Goal: Information Seeking & Learning: Learn about a topic

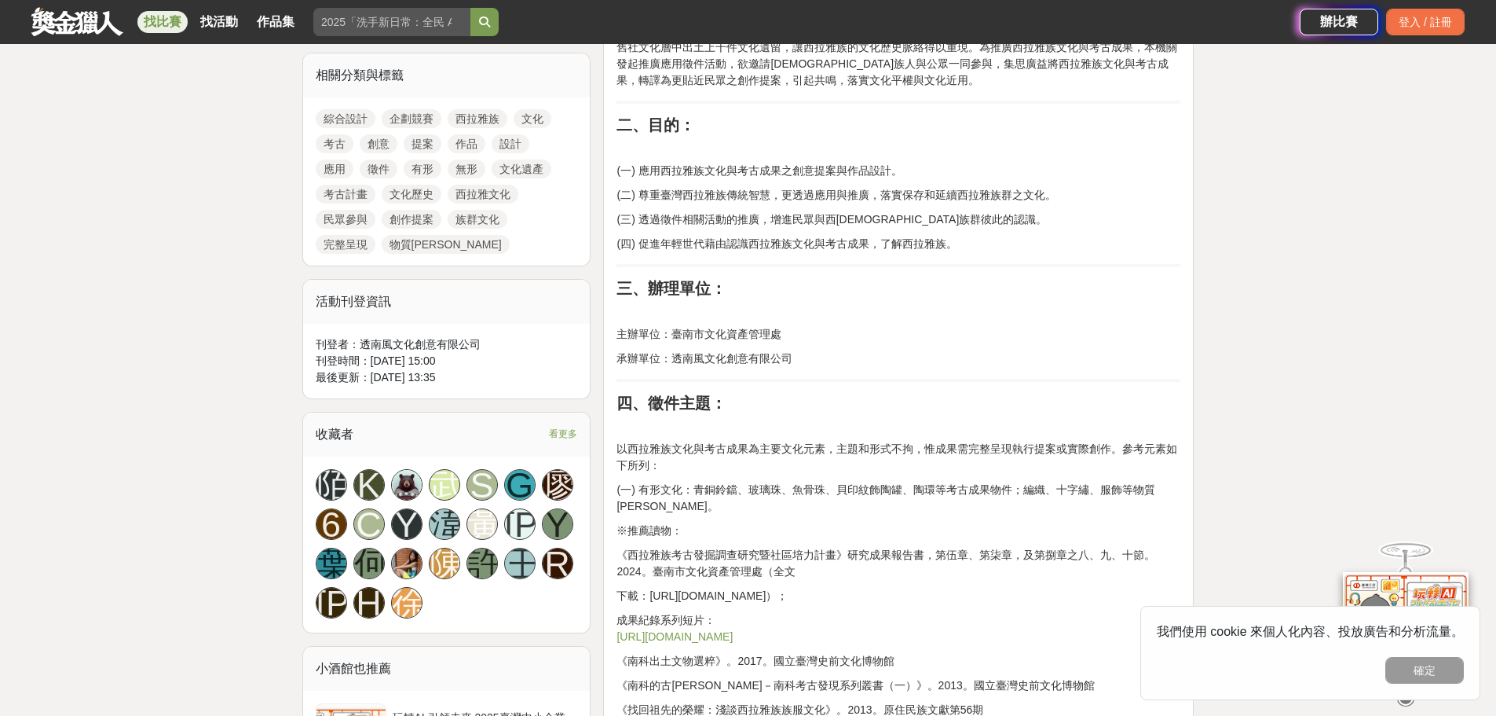
scroll to position [1152, 0]
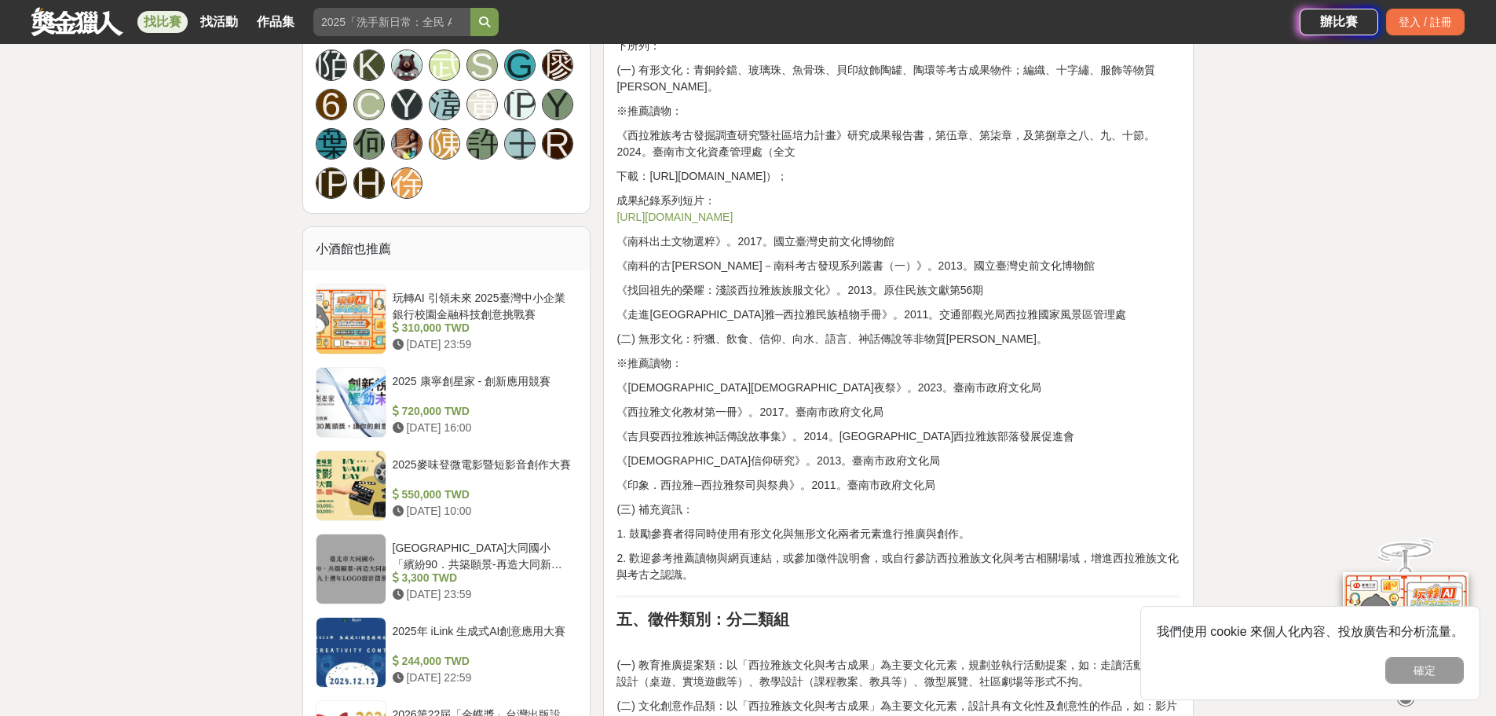
click at [705, 211] on link "https://youtube.com/playlist?list=PLxSJXJxHp6pi3HSBngA-OLZUmFjuJJQCT&si=Q-SCLLi…" at bounding box center [675, 217] width 116 height 13
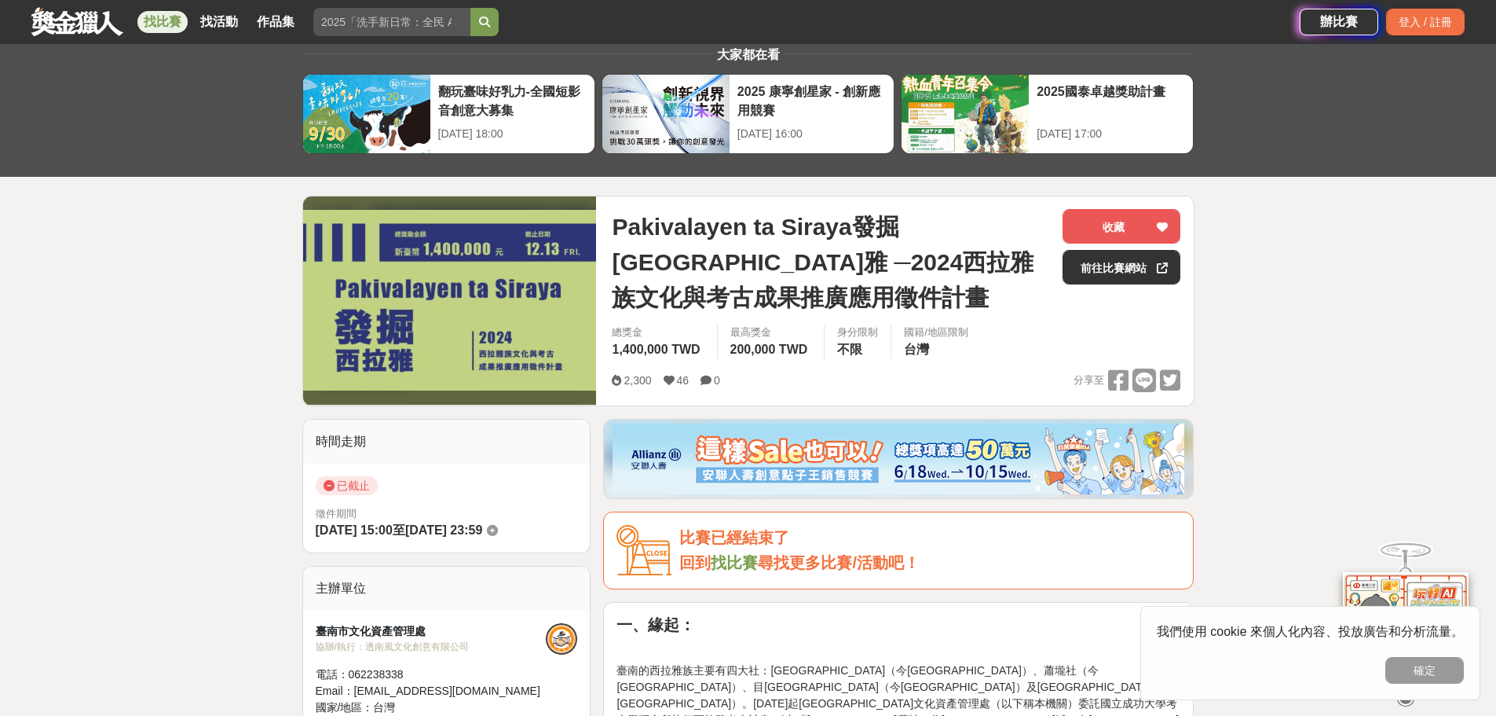
scroll to position [0, 0]
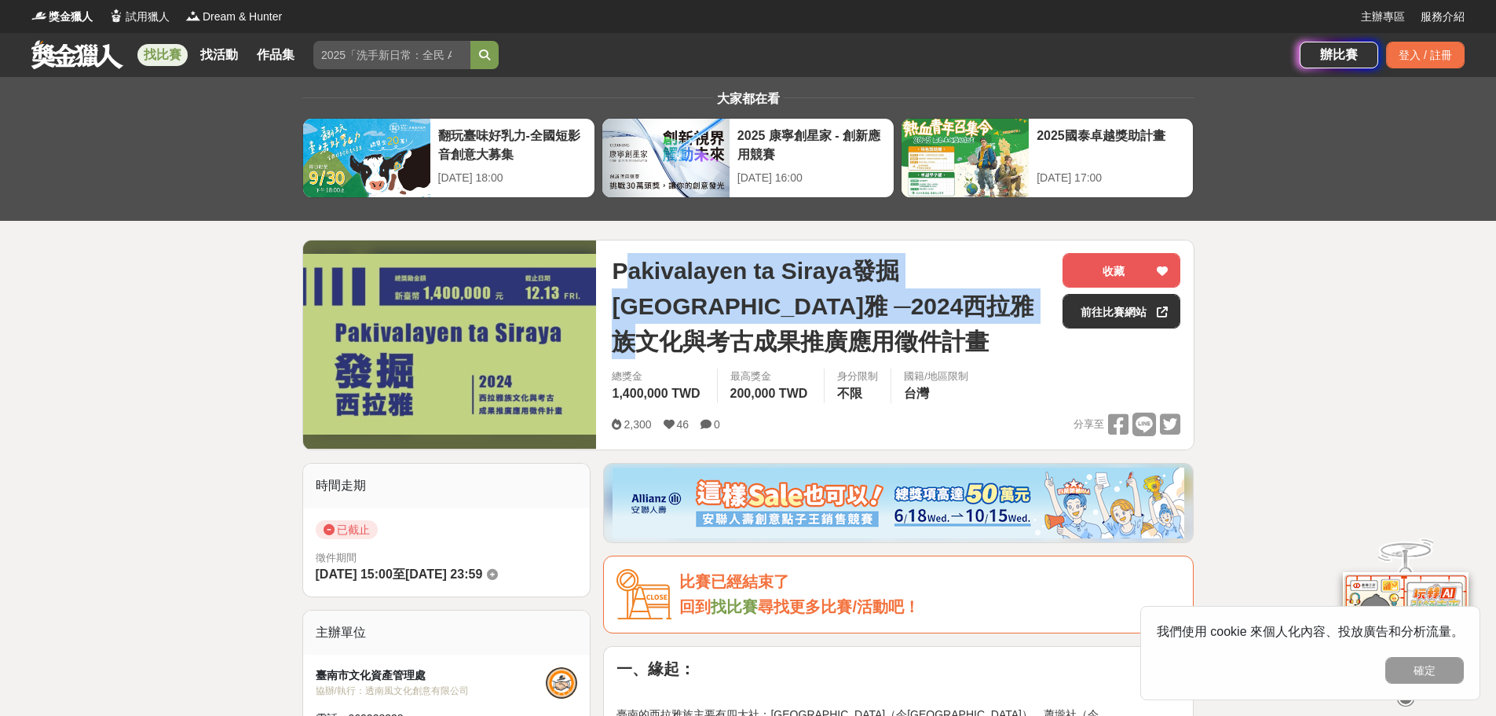
drag, startPoint x: 621, startPoint y: 270, endPoint x: 717, endPoint y: 350, distance: 124.9
click at [717, 350] on span "Pakivalayen ta Siraya發掘西拉雅 ─2024西拉雅族文化與考古成果推廣應用徵件計畫" at bounding box center [831, 306] width 438 height 106
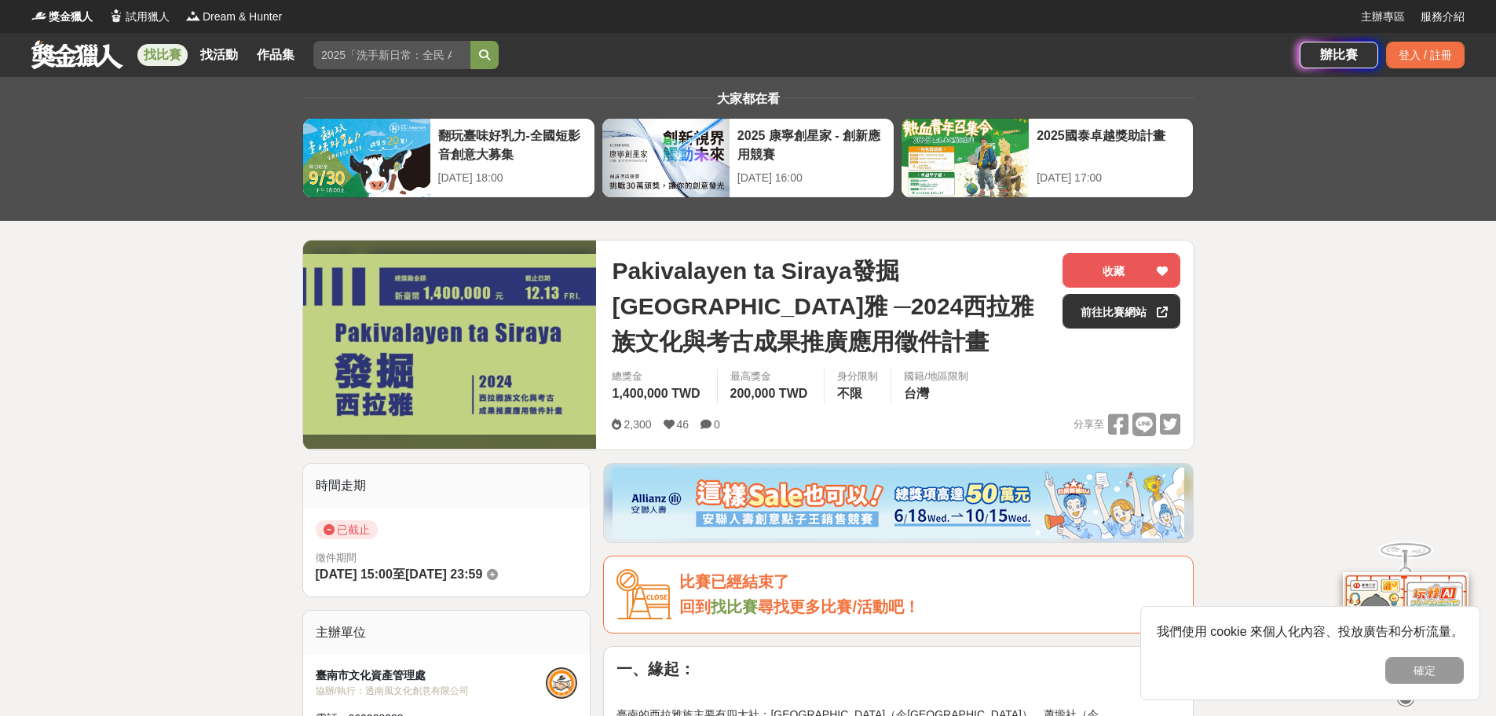
click at [689, 357] on span "Pakivalayen ta Siraya發掘西拉雅 ─2024西拉雅族文化與考古成果推廣應用徵件計畫" at bounding box center [831, 306] width 438 height 106
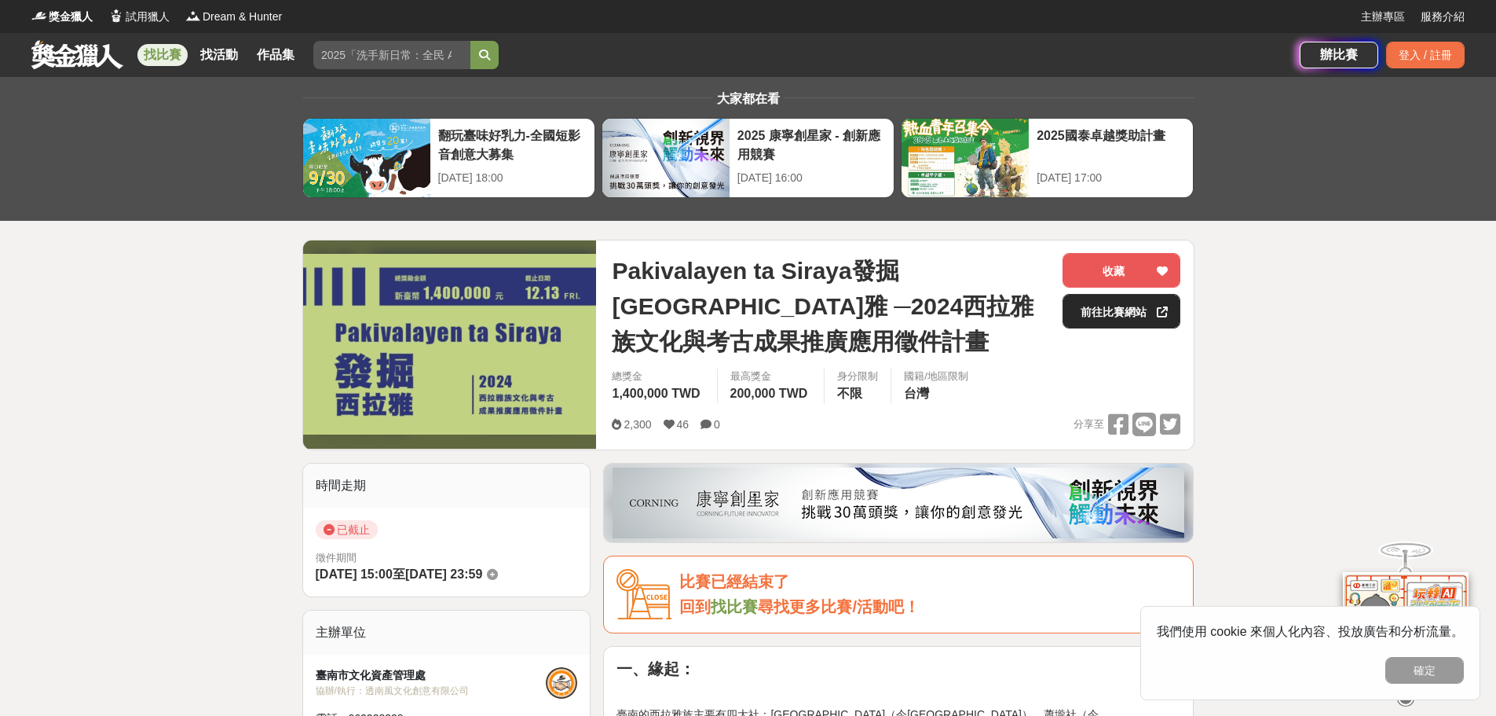
click at [1101, 304] on link "前往比賽網站" at bounding box center [1122, 311] width 118 height 35
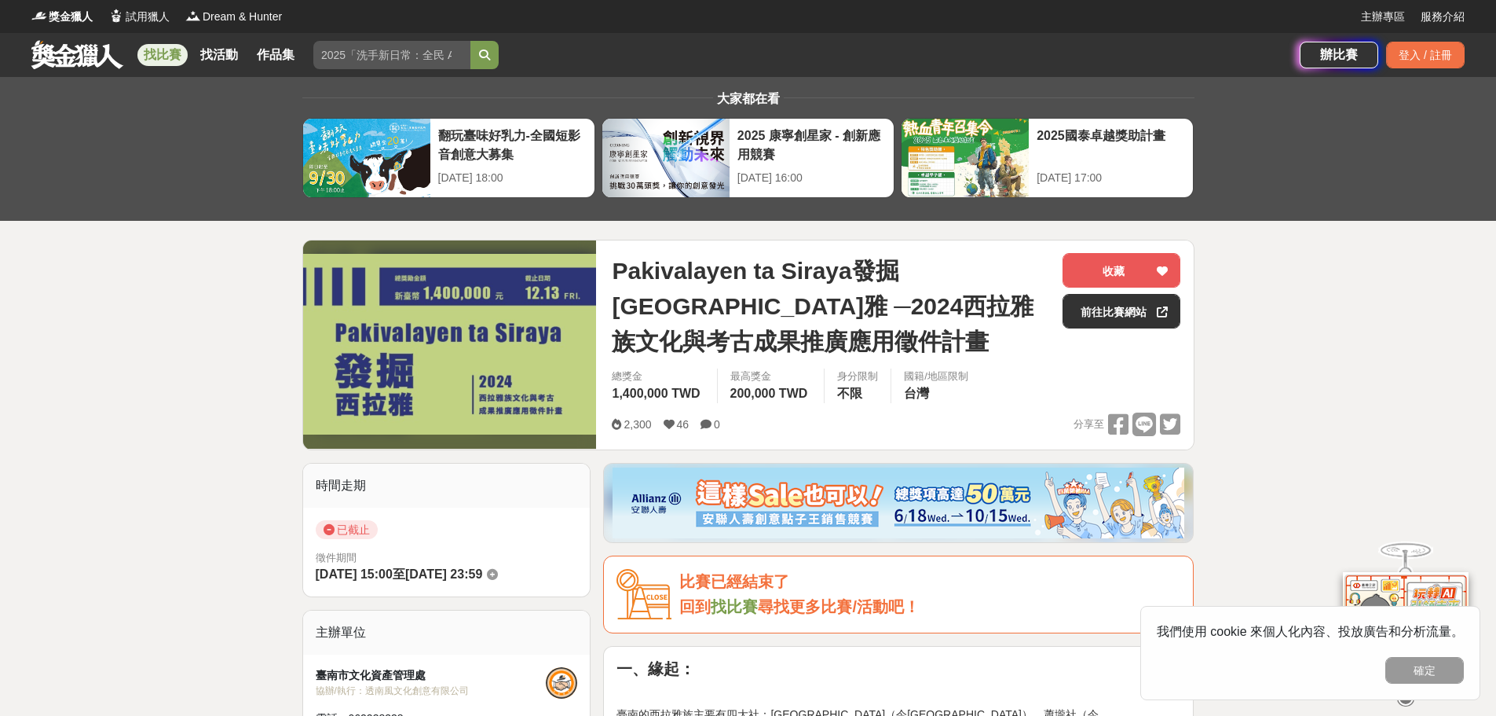
click at [72, 64] on link at bounding box center [77, 54] width 95 height 30
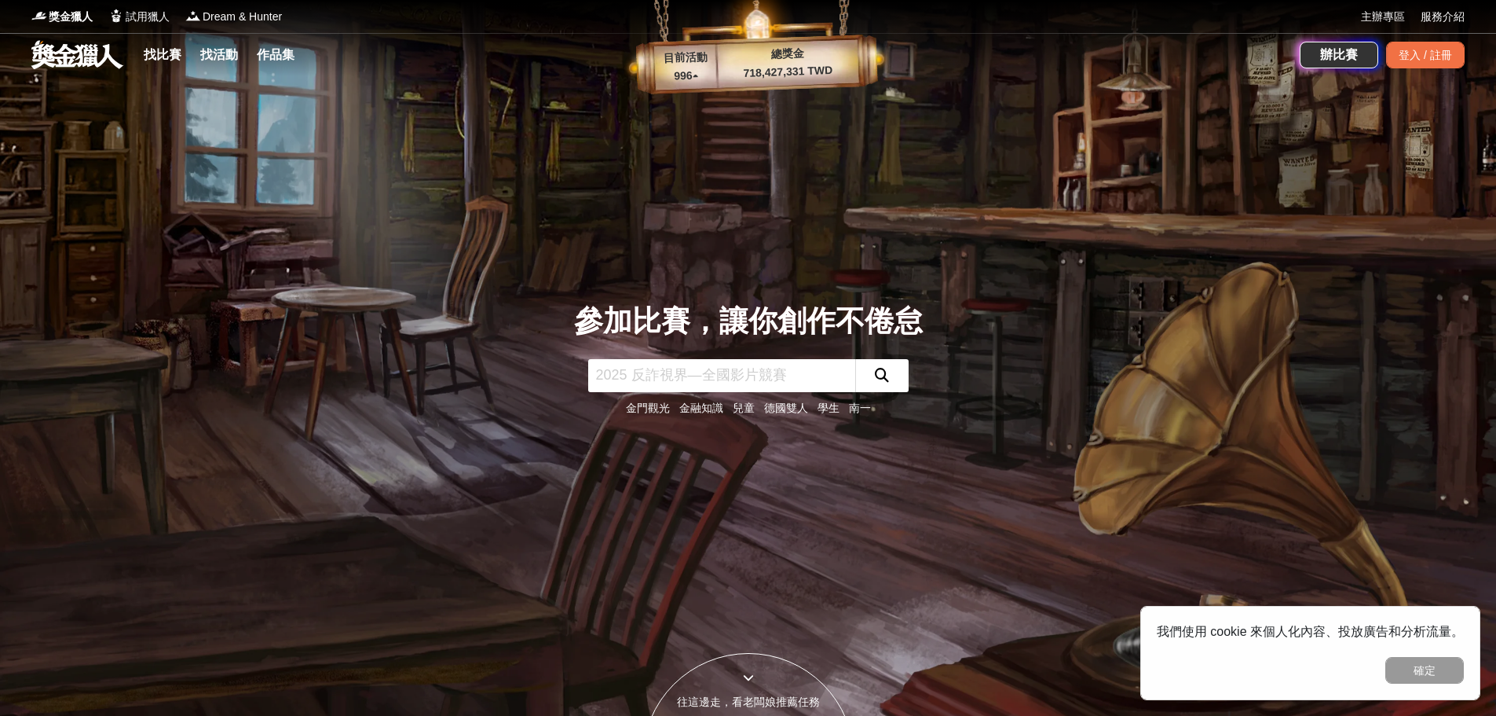
click at [671, 75] on p "996 ▴" at bounding box center [686, 76] width 64 height 19
click at [222, 58] on link "找活動" at bounding box center [219, 55] width 50 height 22
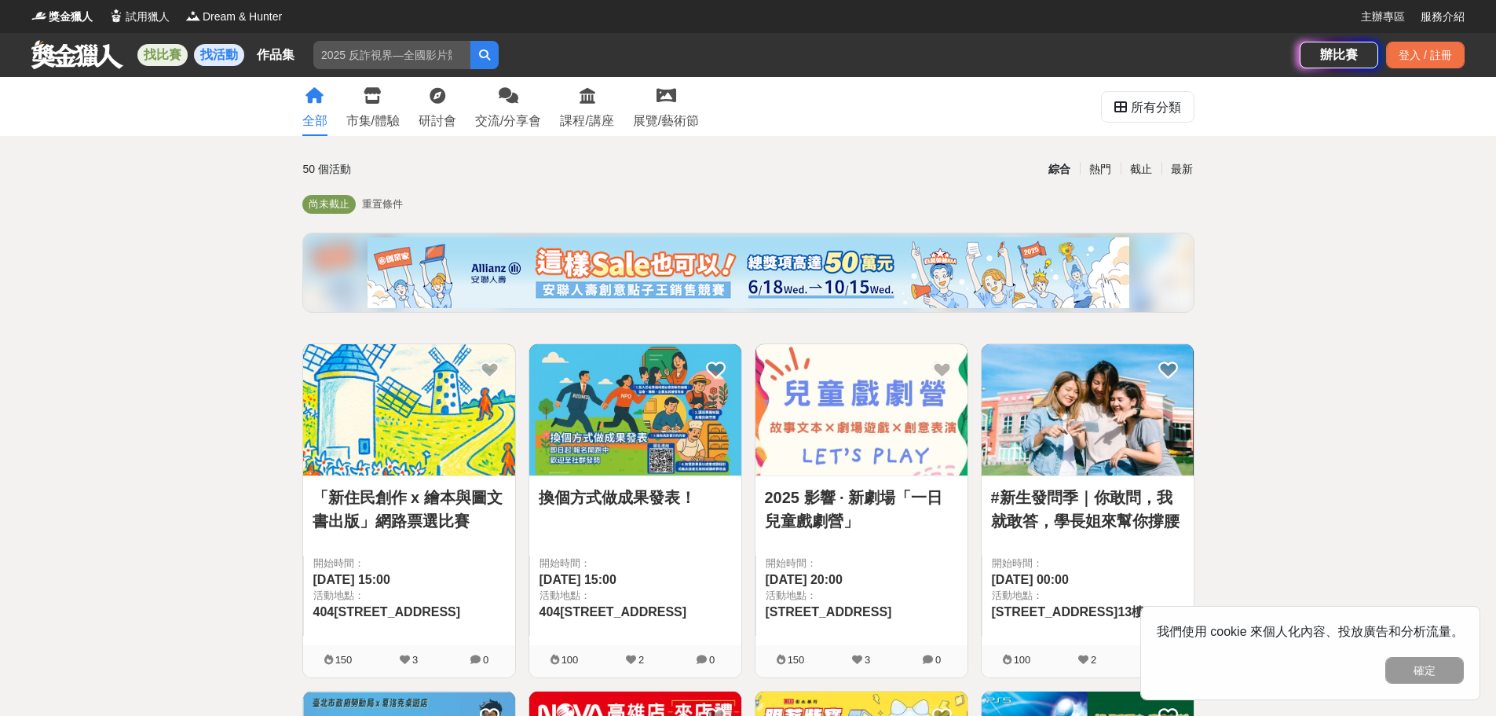
click at [172, 56] on link "找比賽" at bounding box center [162, 55] width 50 height 22
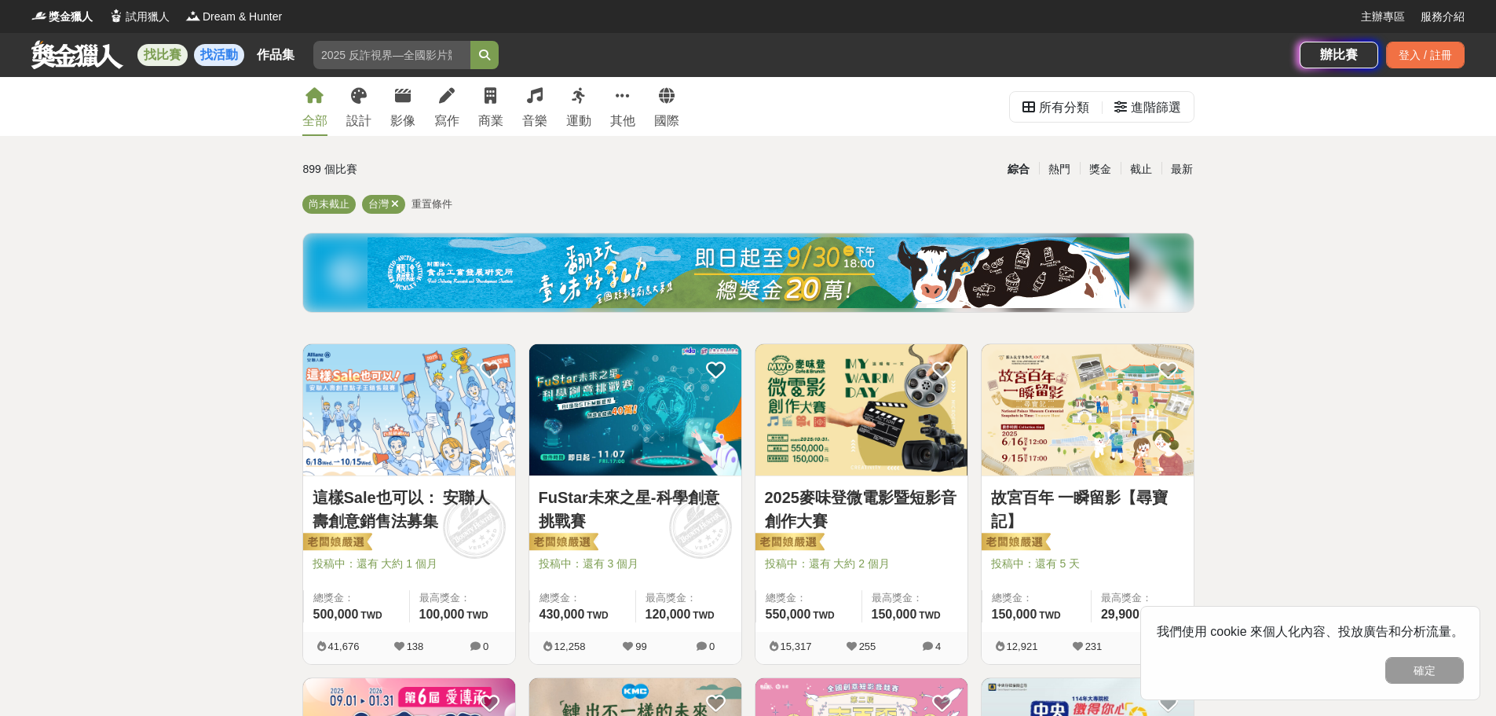
click at [211, 61] on link "找活動" at bounding box center [219, 55] width 50 height 22
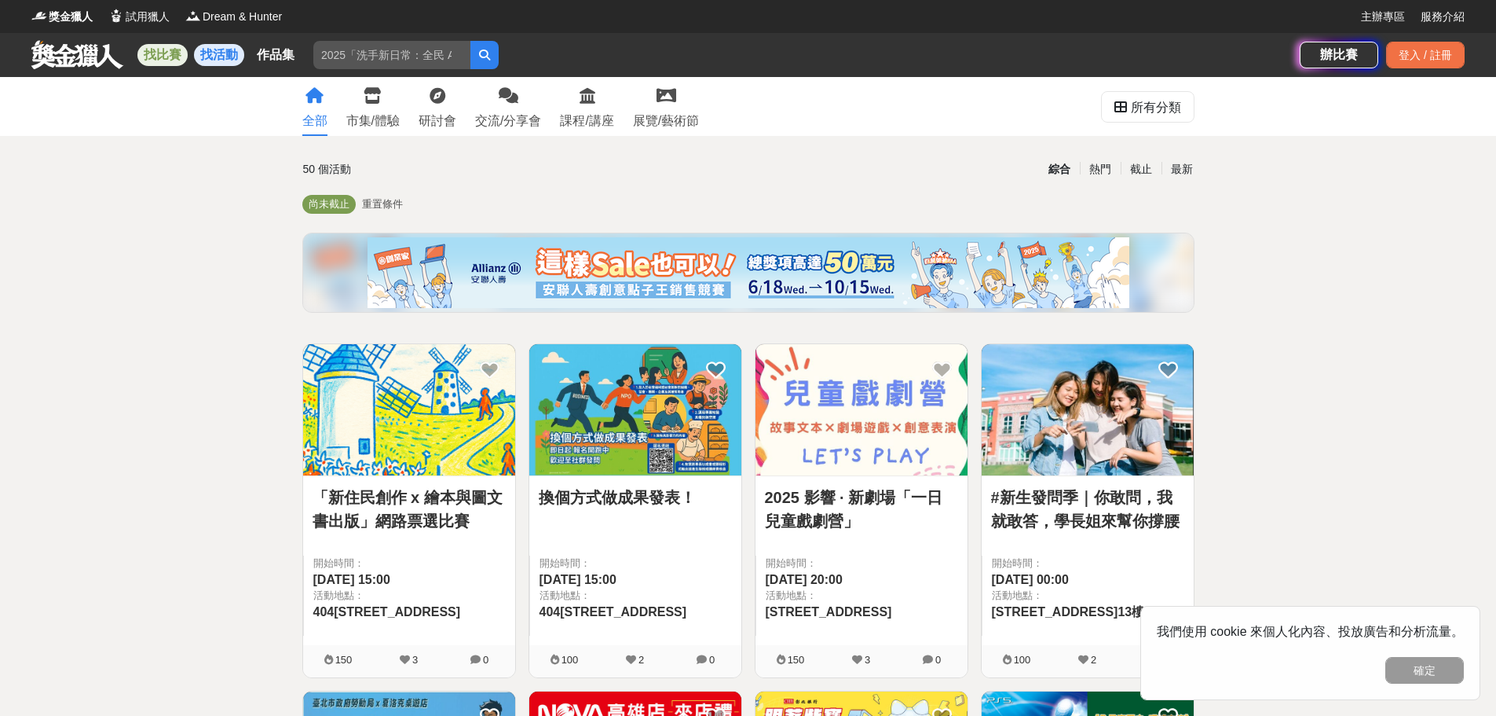
click at [161, 54] on link "找比賽" at bounding box center [162, 55] width 50 height 22
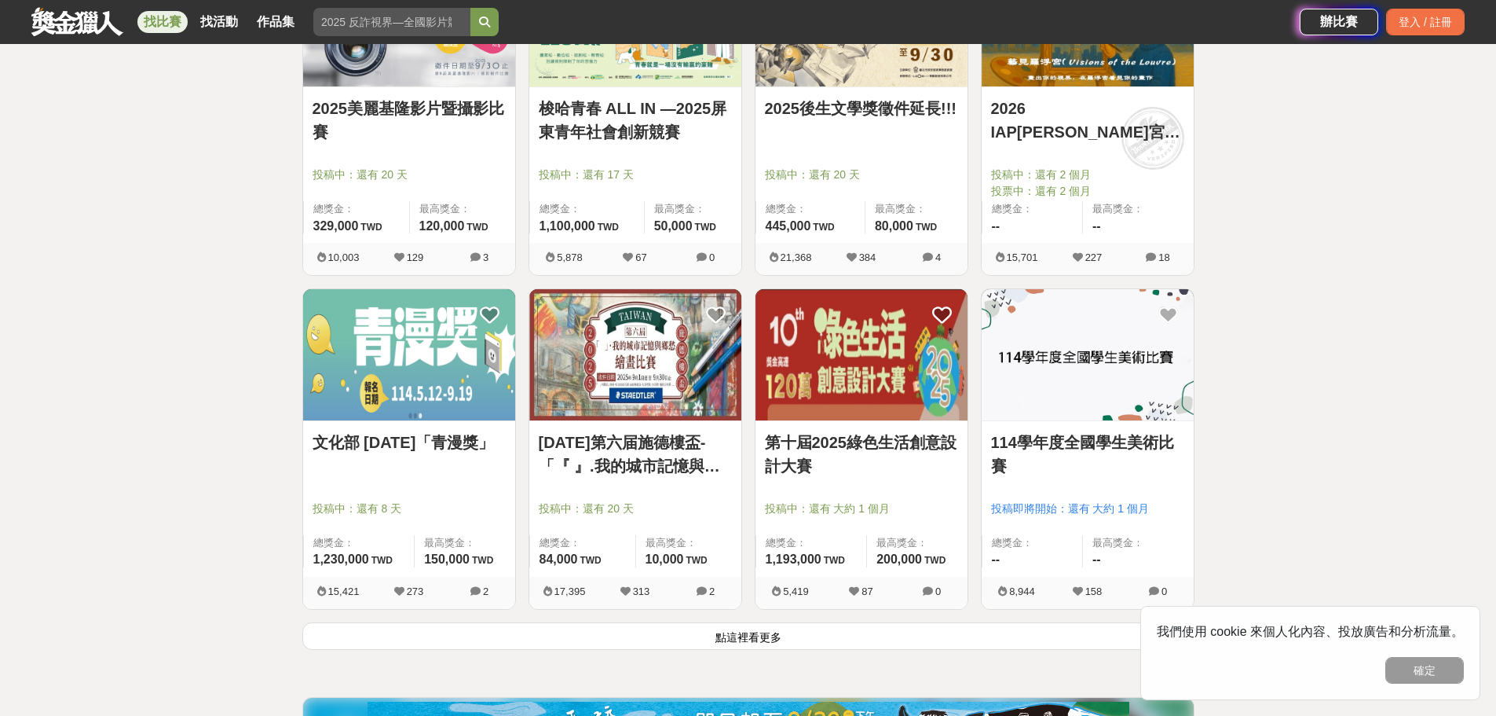
scroll to position [1885, 0]
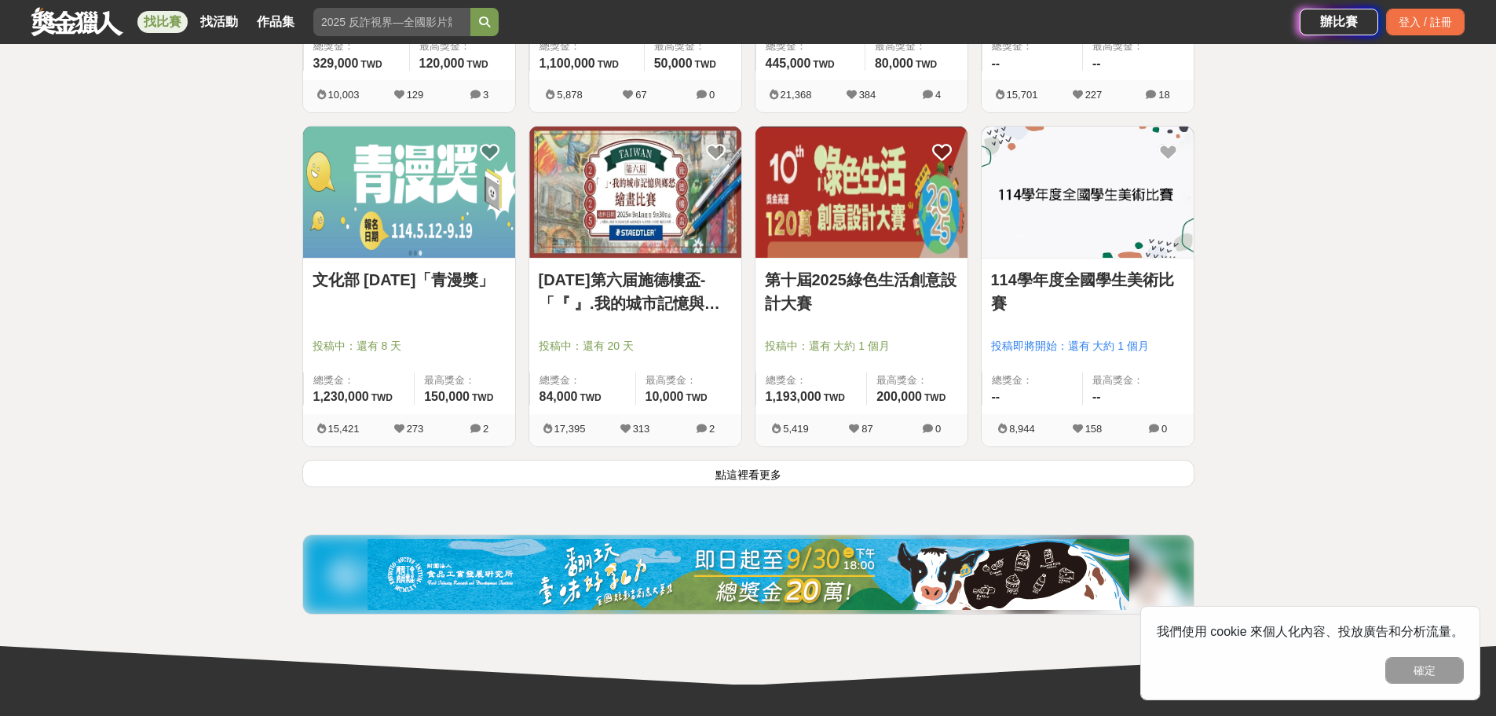
click at [757, 477] on button "點這裡看更多" at bounding box center [748, 473] width 892 height 27
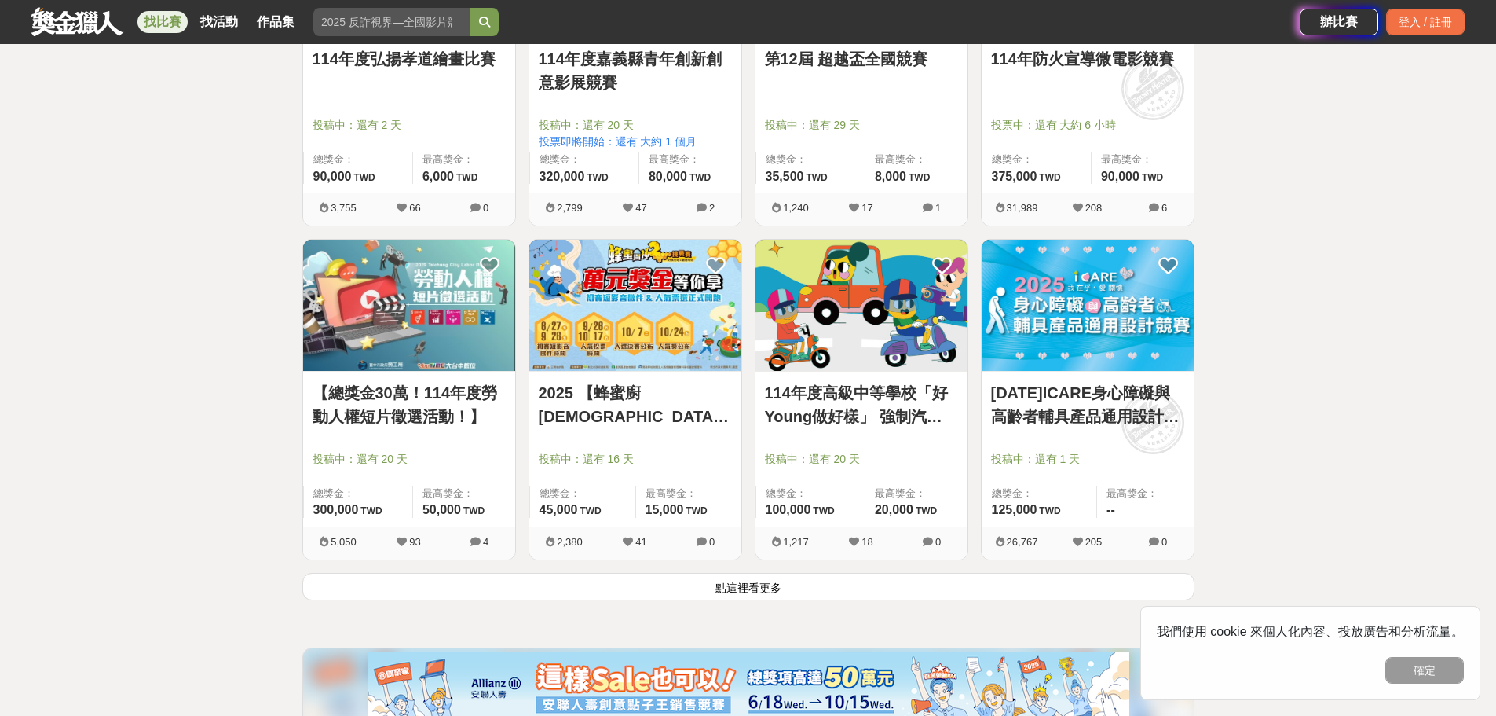
scroll to position [3980, 0]
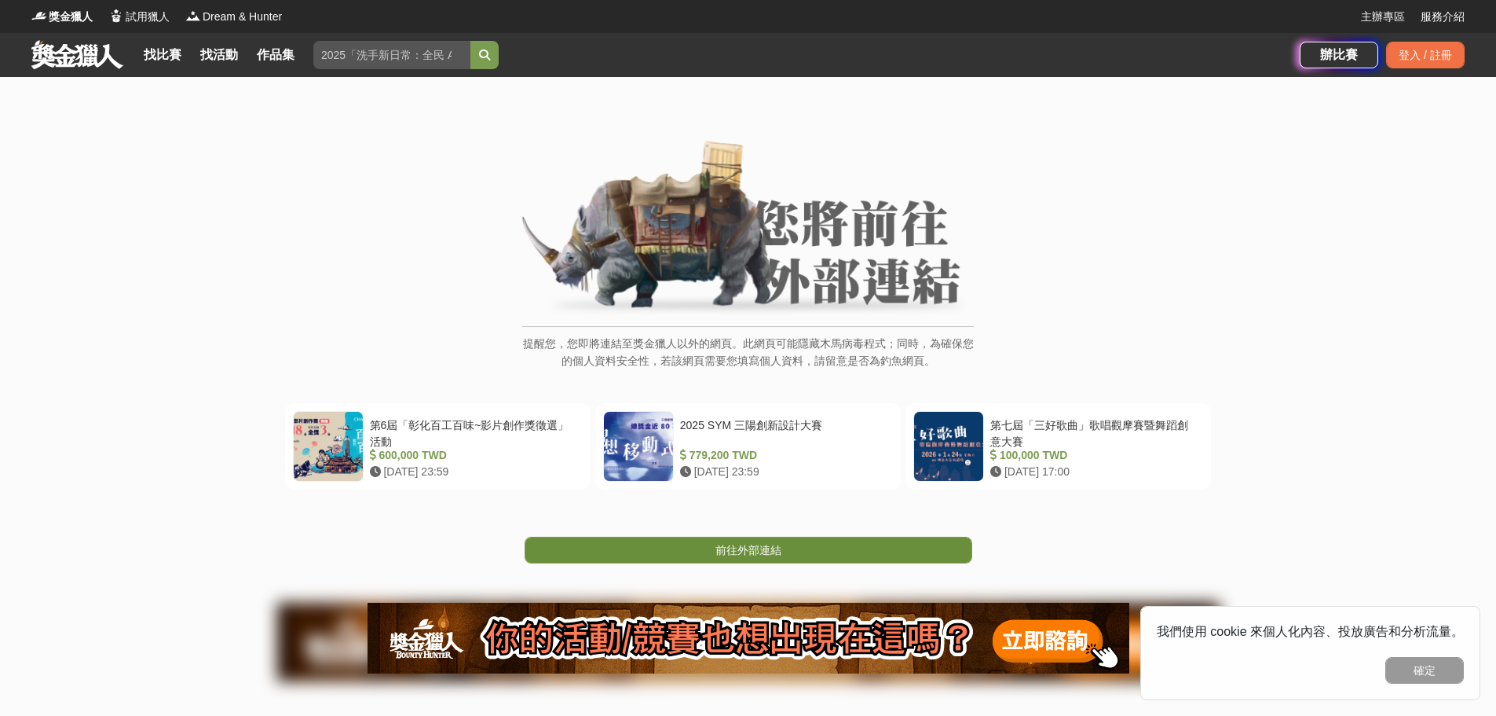
click at [742, 552] on span "前往外部連結" at bounding box center [749, 550] width 66 height 13
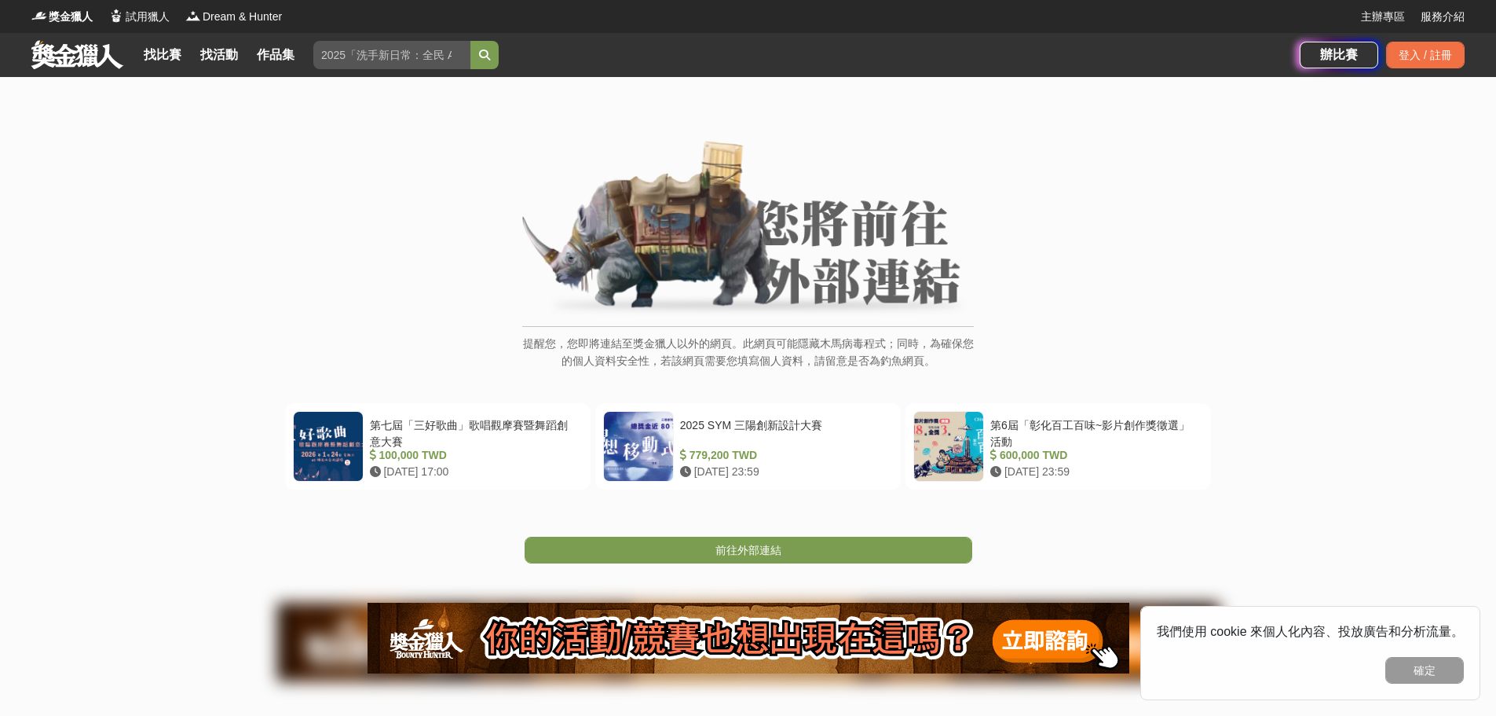
click at [713, 563] on div "提醒您，您即將連結至獎金獵人以外的網頁。此網頁可能隱藏木馬病毒程式；同時，為確保您的個人資料安全性，若該網頁需要您填寫個人資料，請留意是否為釣魚網頁。 第七屆…" at bounding box center [748, 418] width 1496 height 683
click at [716, 549] on span "前往外部連結" at bounding box center [749, 550] width 66 height 13
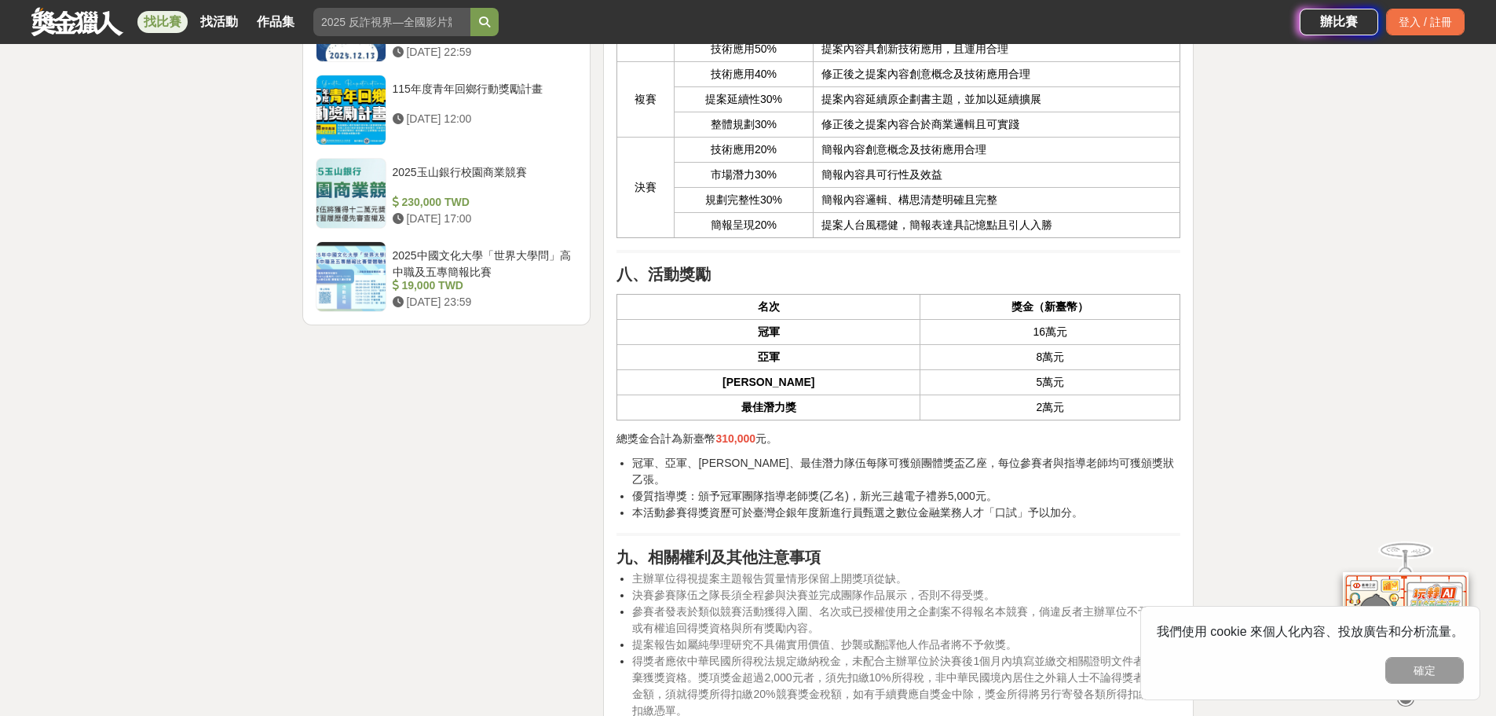
scroll to position [2828, 0]
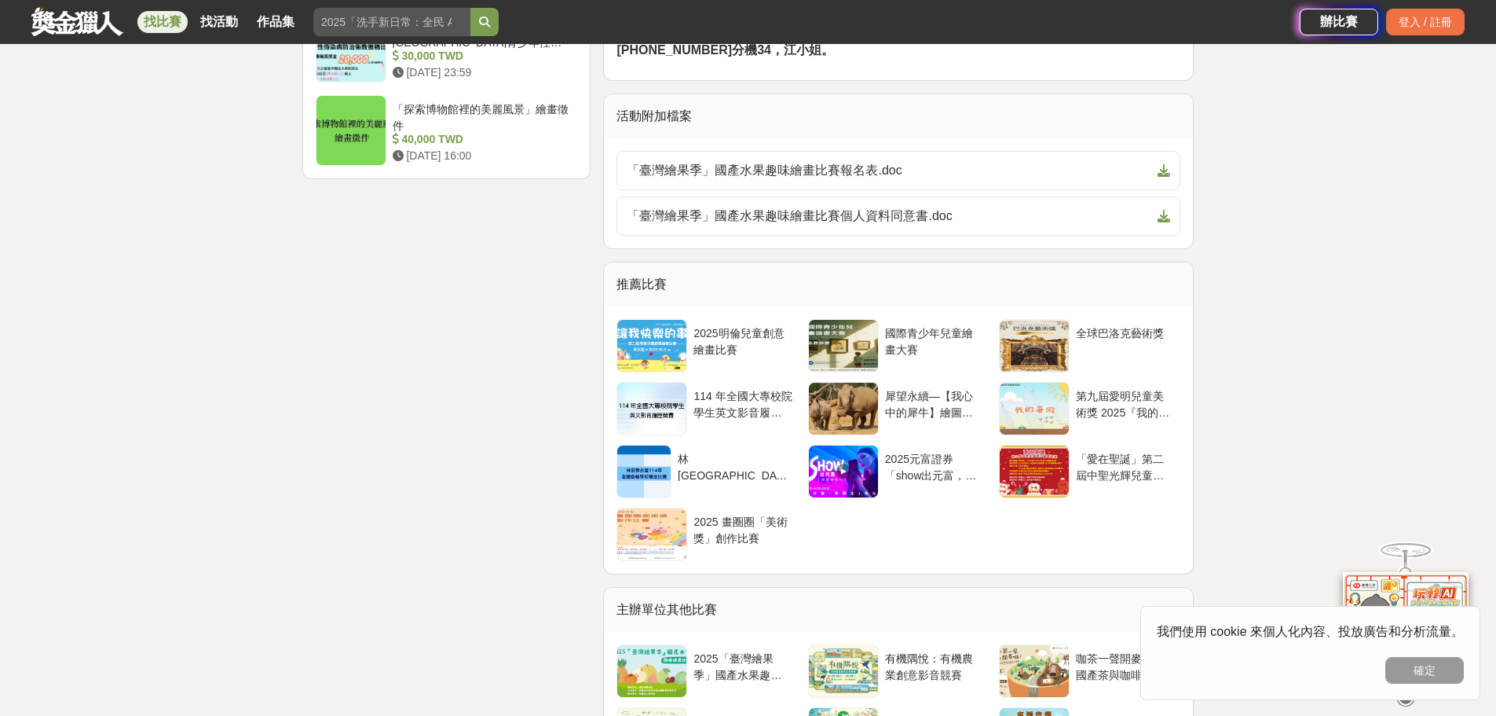
scroll to position [2828, 0]
